Goal: Information Seeking & Learning: Learn about a topic

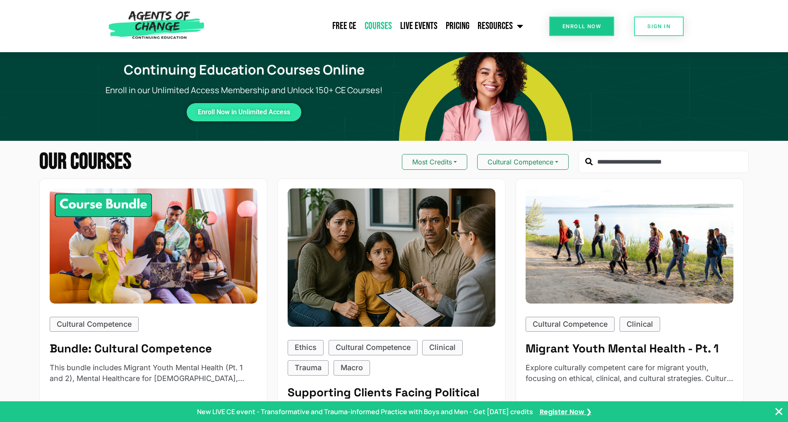
click at [376, 36] on link "Courses" at bounding box center [379, 26] width 36 height 21
